Goal: Task Accomplishment & Management: Use online tool/utility

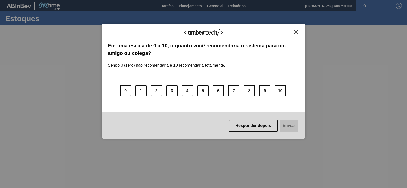
click at [296, 30] on img "Close" at bounding box center [296, 32] width 4 height 4
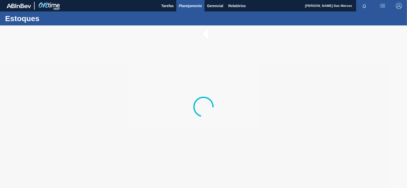
click at [191, 6] on span "Planejamento" at bounding box center [190, 6] width 23 height 6
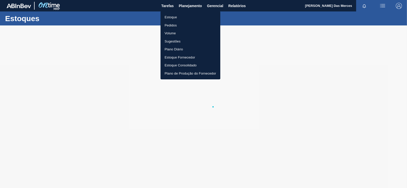
click at [178, 50] on li "Plano Diário" at bounding box center [190, 49] width 60 height 8
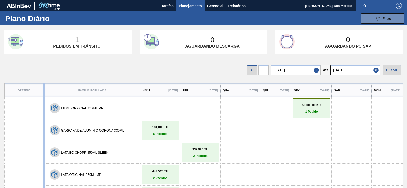
click at [263, 64] on div "E" at bounding box center [263, 69] width 10 height 11
click at [265, 70] on div "E" at bounding box center [263, 70] width 10 height 10
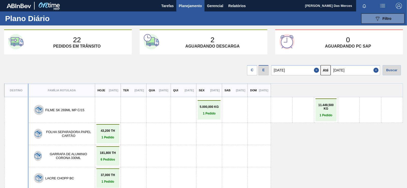
scroll to position [21, 0]
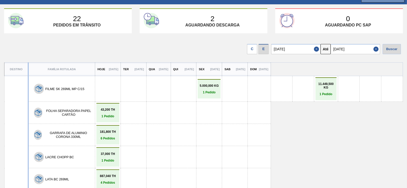
drag, startPoint x: 137, startPoint y: 70, endPoint x: 132, endPoint y: 92, distance: 22.3
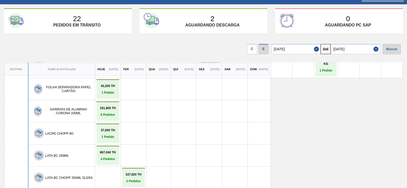
drag, startPoint x: 189, startPoint y: 91, endPoint x: 188, endPoint y: 103, distance: 12.8
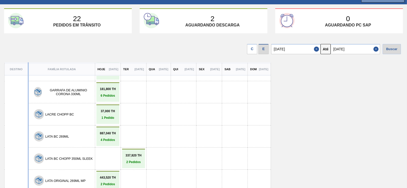
drag, startPoint x: 209, startPoint y: 92, endPoint x: 204, endPoint y: 139, distance: 47.3
drag, startPoint x: 177, startPoint y: 107, endPoint x: 175, endPoint y: 128, distance: 21.4
click at [348, 49] on input "[DATE]" at bounding box center [354, 49] width 49 height 10
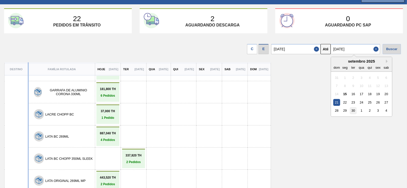
click at [354, 113] on div "30" at bounding box center [353, 110] width 7 height 7
type input "[DATE]"
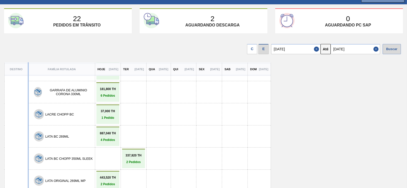
click at [396, 50] on div "Buscar" at bounding box center [391, 49] width 18 height 10
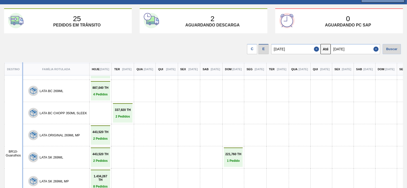
drag, startPoint x: 134, startPoint y: 96, endPoint x: 134, endPoint y: 103, distance: 6.4
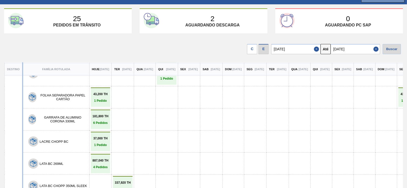
scroll to position [0, 0]
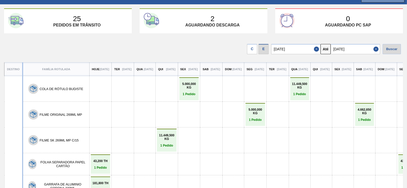
drag, startPoint x: 134, startPoint y: 91, endPoint x: 129, endPoint y: 39, distance: 52.6
drag, startPoint x: 129, startPoint y: 96, endPoint x: 125, endPoint y: 113, distance: 17.5
drag, startPoint x: 139, startPoint y: 100, endPoint x: 140, endPoint y: 63, distance: 36.9
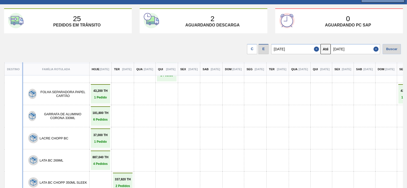
drag, startPoint x: 137, startPoint y: 83, endPoint x: 132, endPoint y: 113, distance: 29.7
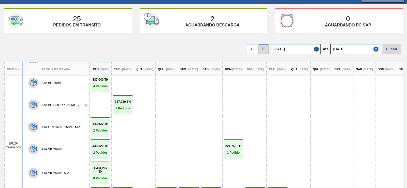
drag, startPoint x: 132, startPoint y: 97, endPoint x: 130, endPoint y: 74, distance: 23.0
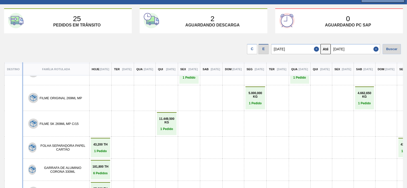
scroll to position [0, 0]
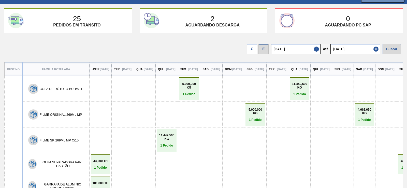
click at [220, 167] on div at bounding box center [211, 164] width 17 height 16
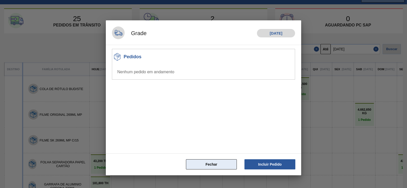
click at [220, 162] on button "Fechar" at bounding box center [211, 164] width 51 height 10
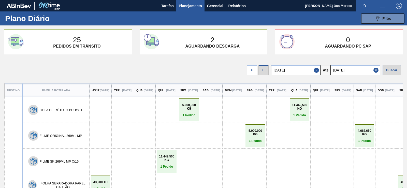
click at [308, 106] on p "11.449,500 KG" at bounding box center [299, 106] width 16 height 7
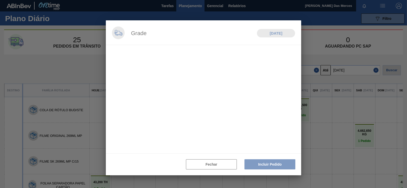
click at [234, 164] on div at bounding box center [203, 97] width 195 height 155
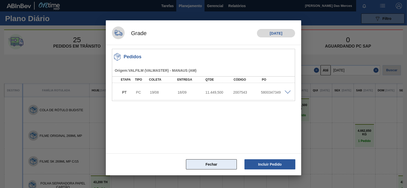
click at [228, 169] on button "Fechar" at bounding box center [211, 164] width 51 height 10
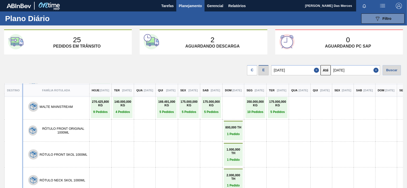
scroll to position [301, 0]
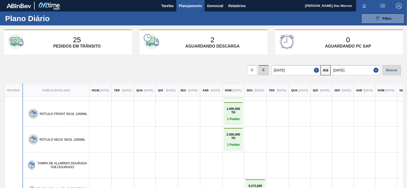
click at [264, 184] on link "9.273,600 TH 1 Pedido" at bounding box center [255, 191] width 17 height 14
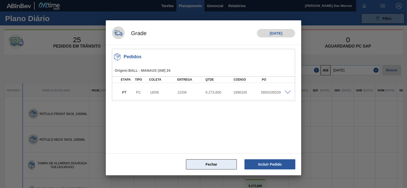
click at [215, 166] on button "Fechar" at bounding box center [211, 164] width 51 height 10
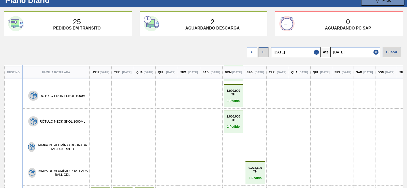
scroll to position [21, 0]
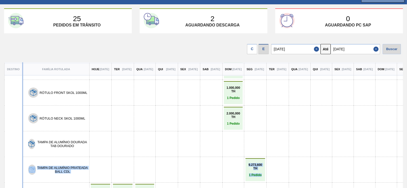
drag, startPoint x: 401, startPoint y: 160, endPoint x: 406, endPoint y: 112, distance: 48.1
click at [406, 121] on main "Tarefas Planejamento Gerencial Relatórios Heluiza Rodrigues Das Merces Marcar t…" at bounding box center [203, 94] width 407 height 188
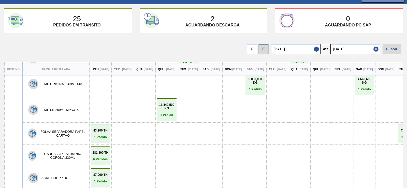
scroll to position [14, 0]
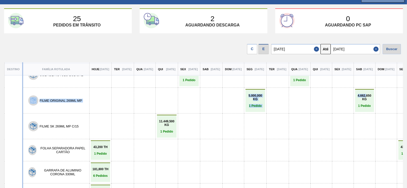
drag, startPoint x: 402, startPoint y: 90, endPoint x: 402, endPoint y: 76, distance: 14.0
click at [402, 76] on div "25 Pedidos em trânsito 2 Aguardando descarga 0 Aguardando PC SAP C E [DATE] Até…" at bounding box center [203, 83] width 407 height 151
drag, startPoint x: 205, startPoint y: 98, endPoint x: 303, endPoint y: 106, distance: 98.2
drag, startPoint x: 252, startPoint y: 98, endPoint x: 222, endPoint y: 98, distance: 30.0
drag, startPoint x: 211, startPoint y: 124, endPoint x: 203, endPoint y: 86, distance: 38.7
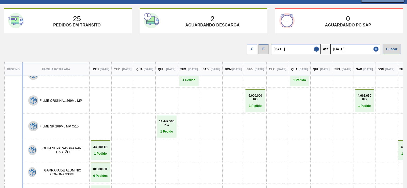
drag, startPoint x: 400, startPoint y: 74, endPoint x: 400, endPoint y: 70, distance: 3.8
click at [375, 70] on div "[DATE]" at bounding box center [364, 69] width 21 height 13
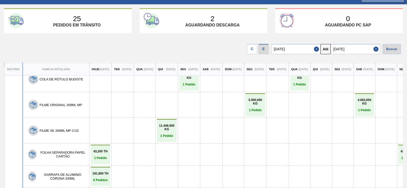
scroll to position [4, 0]
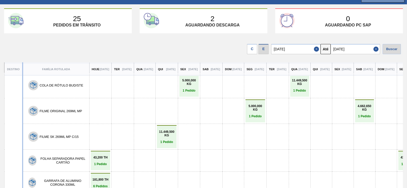
drag, startPoint x: 98, startPoint y: 109, endPoint x: 270, endPoint y: 114, distance: 172.4
click at [177, 45] on div "C E [DATE] Até [DATE] Buscar" at bounding box center [203, 47] width 407 height 21
